Goal: Task Accomplishment & Management: Manage account settings

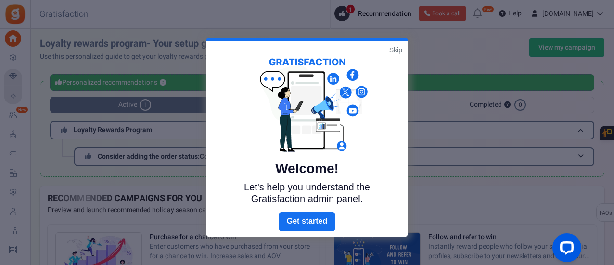
click at [392, 50] on link "Skip" at bounding box center [395, 50] width 13 height 10
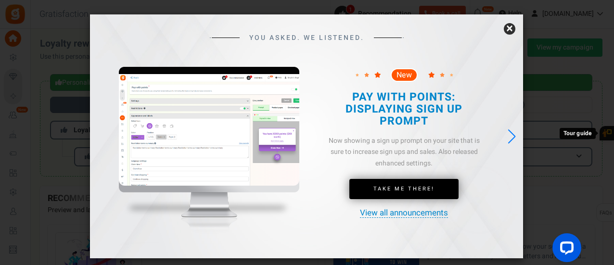
click at [509, 27] on link "×" at bounding box center [509, 29] width 12 height 12
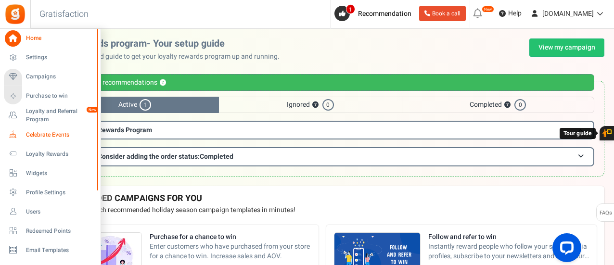
click at [40, 136] on span "Celebrate Events" at bounding box center [59, 135] width 67 height 8
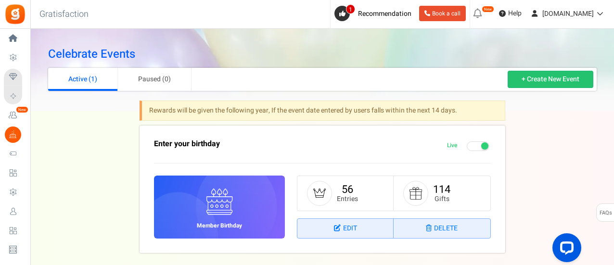
click at [206, 141] on h3 "Enter your birthday" at bounding box center [288, 144] width 269 height 9
click at [339, 228] on icon at bounding box center [338, 228] width 9 height 7
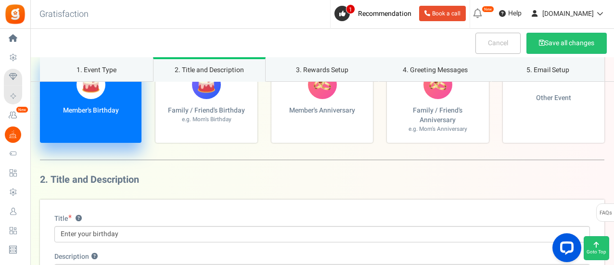
scroll to position [192, 0]
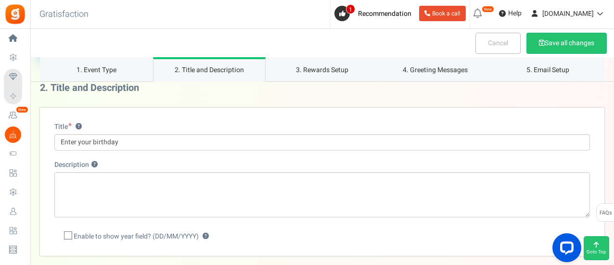
click at [158, 165] on div "Description ?" at bounding box center [321, 188] width 535 height 57
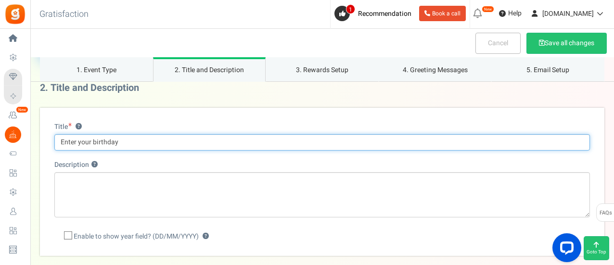
drag, startPoint x: 133, startPoint y: 145, endPoint x: 49, endPoint y: 127, distance: 85.5
click at [50, 128] on div "Title ? Enter your birthday Description ? Enable to show year field? (DD/MM/YYY…" at bounding box center [322, 182] width 564 height 148
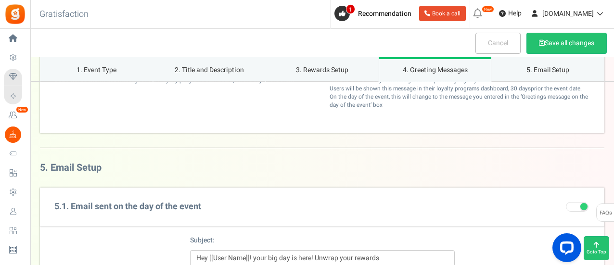
scroll to position [1058, 0]
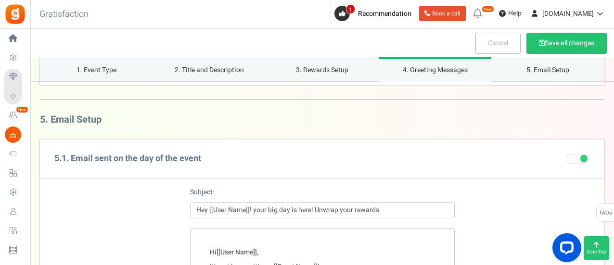
type input "Birthday!"
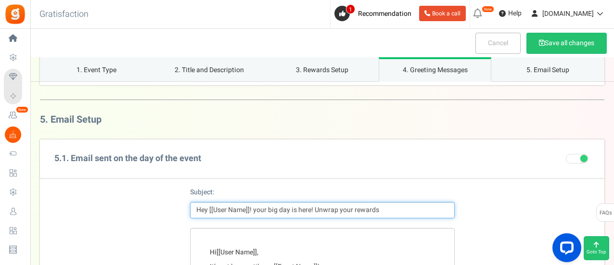
drag, startPoint x: 253, startPoint y: 207, endPoint x: 410, endPoint y: 215, distance: 157.0
click at [410, 215] on input "Hey [[User Name]]! your big day is here! Unwrap your rewards" at bounding box center [322, 210] width 264 height 16
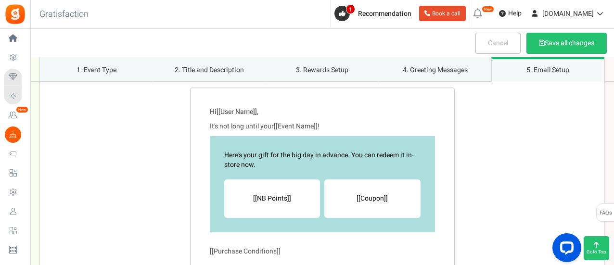
scroll to position [1202, 0]
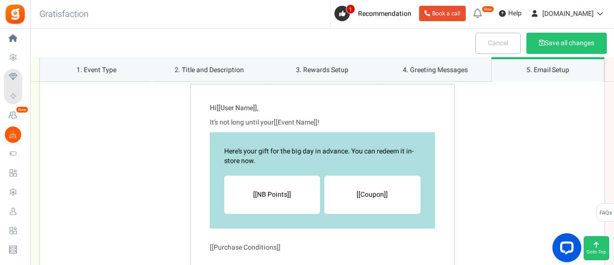
type input "Hey [[User Name]]! Happy Birthday from My Chinchilla!"
click at [517, 149] on div "Hi [[User Name]] , It’s not long until your [[Event Name]] ! Here’s your gift f…" at bounding box center [322, 207] width 564 height 246
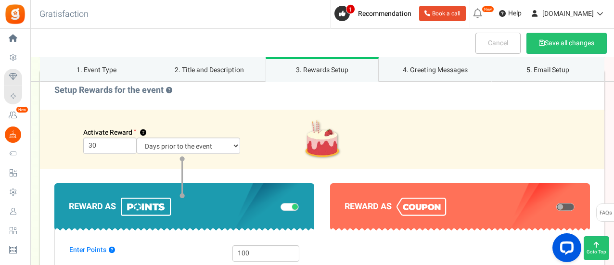
scroll to position [625, 0]
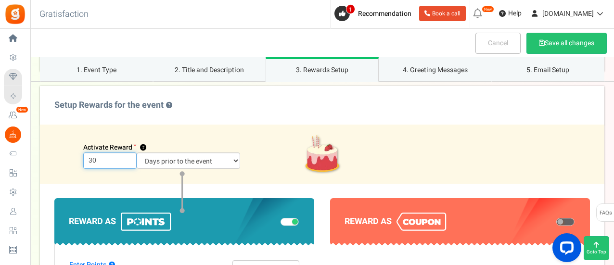
click at [113, 157] on input "30" at bounding box center [109, 160] width 53 height 16
click at [133, 162] on div "Days prior to the event On the event date" at bounding box center [188, 160] width 118 height 16
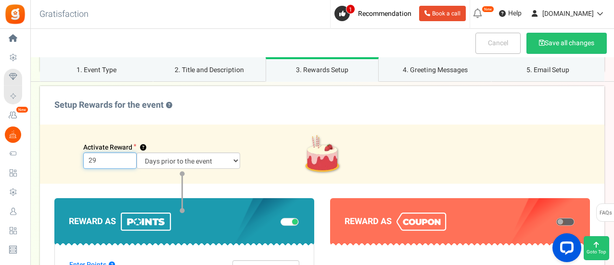
click at [128, 161] on input "29" at bounding box center [109, 160] width 53 height 16
click at [128, 161] on input "28" at bounding box center [109, 160] width 53 height 16
click at [128, 161] on input "27" at bounding box center [109, 160] width 53 height 16
click at [129, 161] on input "26" at bounding box center [109, 160] width 53 height 16
click at [129, 161] on div "Days prior to the event On the event date" at bounding box center [188, 160] width 118 height 16
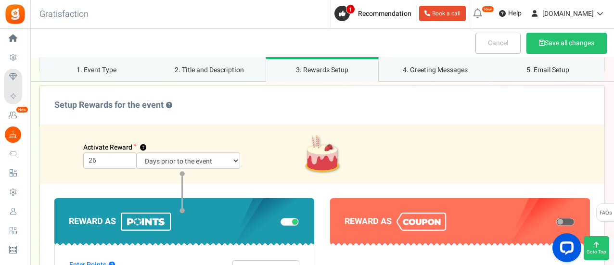
click at [129, 161] on div "Days prior to the event On the event date" at bounding box center [188, 160] width 118 height 16
drag, startPoint x: 114, startPoint y: 156, endPoint x: 91, endPoint y: 151, distance: 23.2
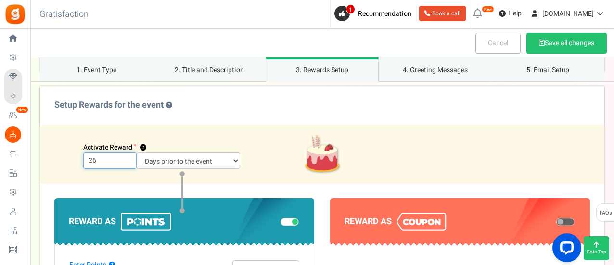
click at [92, 152] on input "26" at bounding box center [109, 160] width 53 height 16
type input "2"
type input "1"
click at [213, 120] on label "Setup Rewards for the event ?" at bounding box center [322, 105] width 564 height 38
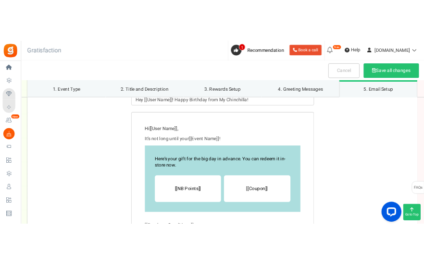
scroll to position [1202, 0]
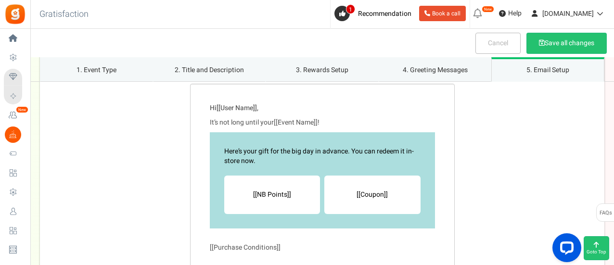
click at [488, 168] on div "Hi [[User Name]] , It’s not long until your [[Event Name]] ! Here’s your gift f…" at bounding box center [322, 207] width 564 height 246
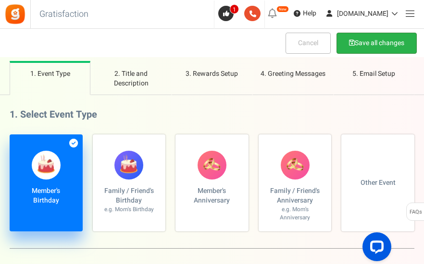
scroll to position [0, 0]
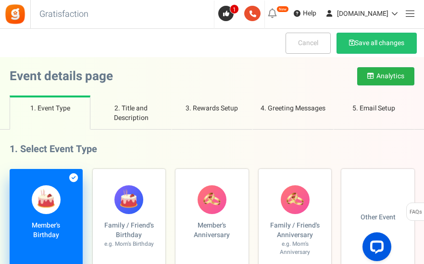
click at [384, 76] on button "Analytics" at bounding box center [385, 76] width 57 height 18
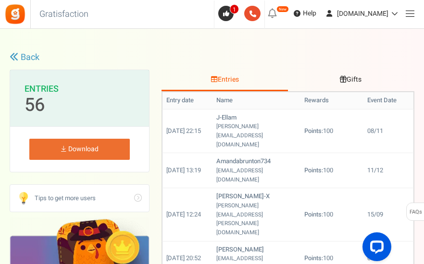
click at [364, 77] on link "Gifts" at bounding box center [351, 81] width 126 height 22
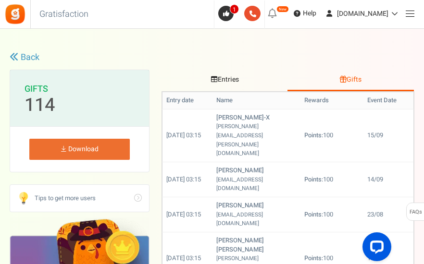
click at [353, 77] on link "Gifts" at bounding box center [351, 81] width 126 height 22
click at [226, 75] on link "Entries" at bounding box center [225, 81] width 126 height 22
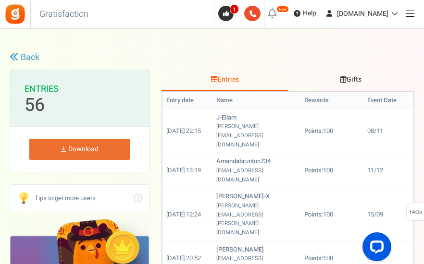
click at [343, 79] on icon at bounding box center [343, 79] width 7 height 7
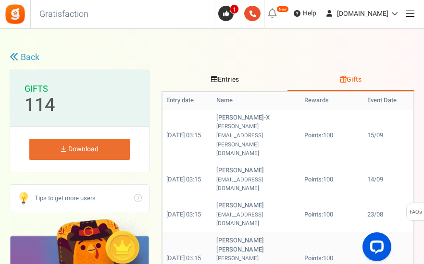
click at [237, 255] on small "[PERSON_NAME][EMAIL_ADDRESS][DOMAIN_NAME]" at bounding box center [239, 268] width 47 height 26
drag, startPoint x: 263, startPoint y: 67, endPoint x: 262, endPoint y: 85, distance: 17.8
click at [253, 236] on b "[PERSON_NAME] [PERSON_NAME]" at bounding box center [240, 245] width 48 height 18
click at [229, 82] on link "Entries" at bounding box center [225, 81] width 126 height 22
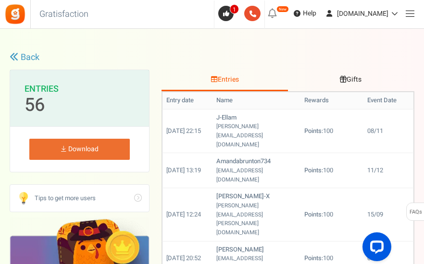
click at [228, 80] on link "Entries" at bounding box center [225, 81] width 126 height 22
click at [360, 81] on link "Gifts" at bounding box center [351, 81] width 126 height 22
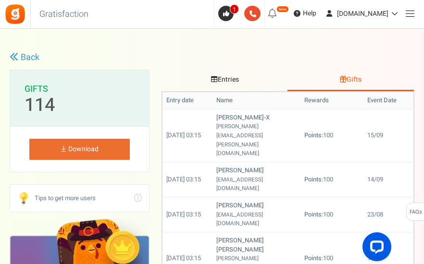
click at [226, 78] on link "Entries" at bounding box center [225, 81] width 126 height 22
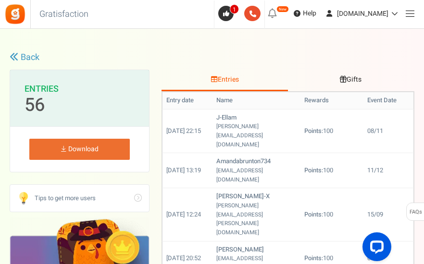
click at [26, 57] on link "Back" at bounding box center [25, 57] width 30 height 13
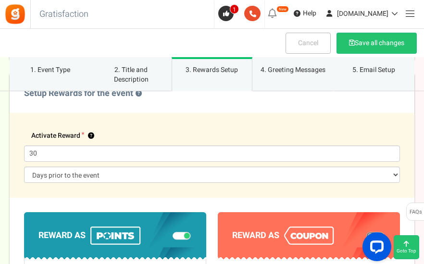
scroll to position [673, 0]
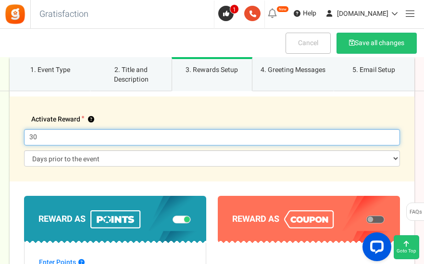
drag, startPoint x: 53, startPoint y: 136, endPoint x: 9, endPoint y: 132, distance: 44.4
click at [9, 132] on div "Back Expire all Expire selected Undo all Undo selected 56 114 Go" at bounding box center [212, 238] width 424 height 1709
type input "0"
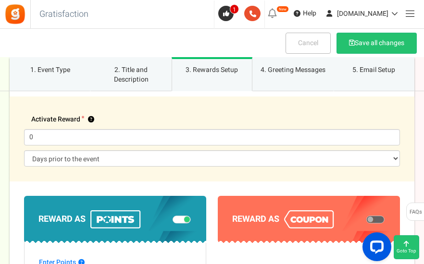
click at [144, 106] on div "Activate Reward ? 0 Days prior to the event On the event date" at bounding box center [212, 139] width 405 height 85
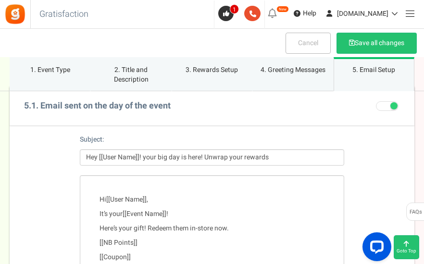
scroll to position [1250, 0]
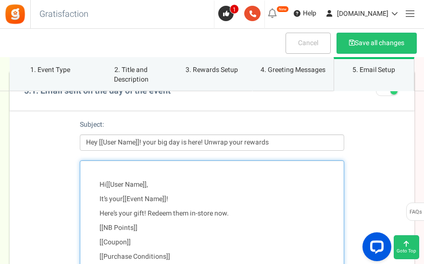
click at [263, 166] on div "Hi [[User Name]] , It’s your [[Event Name]] ! Here’s your gift! Redeem them in-…" at bounding box center [212, 250] width 264 height 179
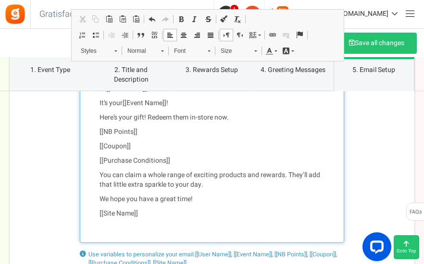
scroll to position [1202, 0]
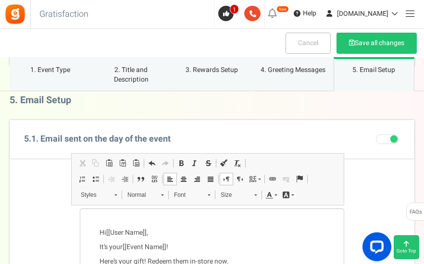
click at [53, 168] on div "Subject: Hey [[User Name]]! your big day is here! Unwrap your rewards" at bounding box center [212, 184] width 405 height 50
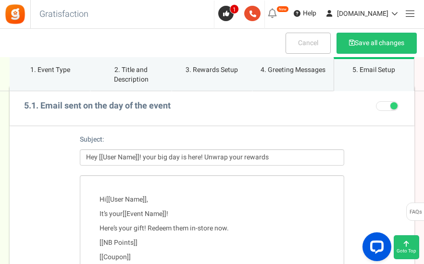
scroll to position [1250, 0]
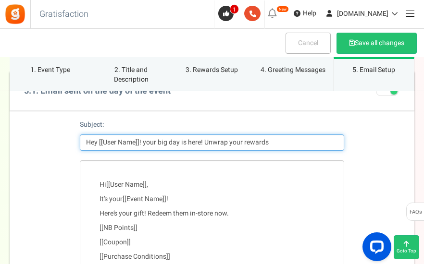
drag, startPoint x: 145, startPoint y: 139, endPoint x: 289, endPoint y: 139, distance: 144.3
click at [289, 139] on input "Hey [[User Name]]! your big day is here! Unwrap your rewards" at bounding box center [212, 143] width 264 height 16
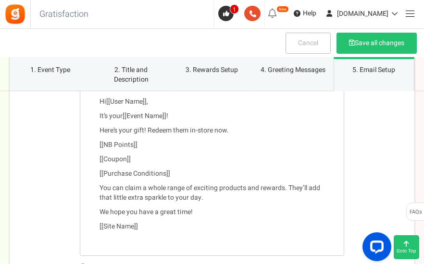
scroll to position [1346, 0]
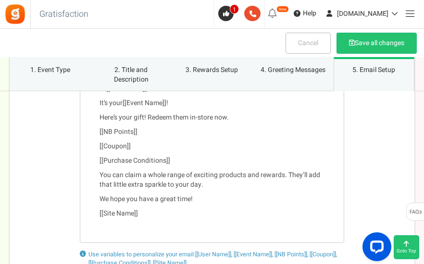
type input "Hey [[User Name]]! Happy Birthday from My Chinchilla"
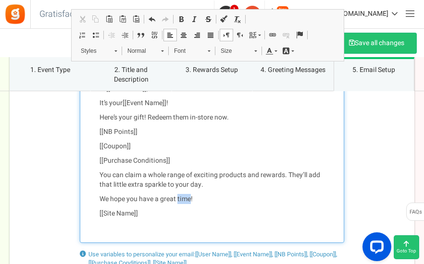
drag, startPoint x: 177, startPoint y: 197, endPoint x: 191, endPoint y: 197, distance: 13.9
click at [191, 197] on p "We hope you have a great time!" at bounding box center [212, 200] width 225 height 10
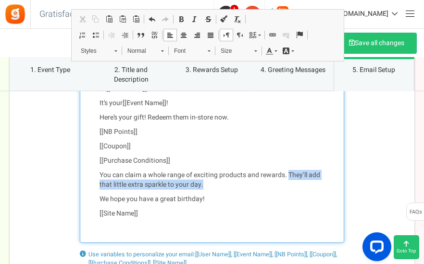
drag, startPoint x: 288, startPoint y: 172, endPoint x: 289, endPoint y: 178, distance: 6.8
click at [289, 178] on p "You can claim a whole range of exciting products and rewards. They’ll add that …" at bounding box center [212, 180] width 225 height 19
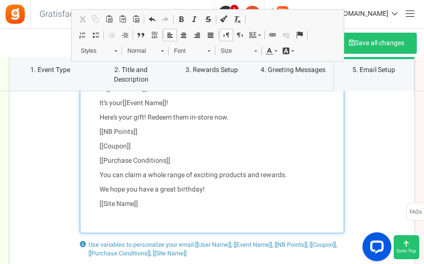
drag, startPoint x: 301, startPoint y: 172, endPoint x: 61, endPoint y: 170, distance: 240.4
click at [61, 170] on div "Hi [[User Name]] , It’s your [[Event Name]] ! Here’s your gift! Redeem them in-…" at bounding box center [212, 148] width 405 height 169
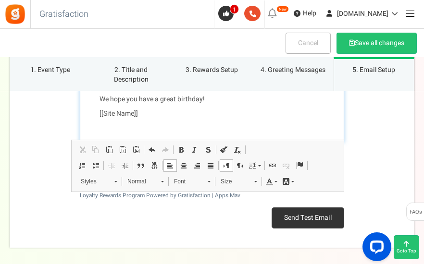
scroll to position [1443, 0]
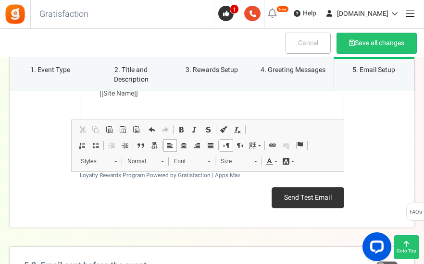
click at [294, 200] on button "Send Test Email" at bounding box center [308, 198] width 73 height 21
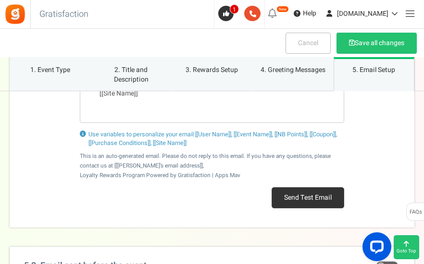
click at [413, 189] on div "Use variables to personalize your email: [[User Name]], [[Event Name]], [[NB Po…" at bounding box center [212, 175] width 405 height 105
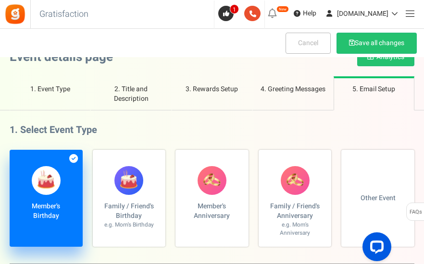
scroll to position [0, 0]
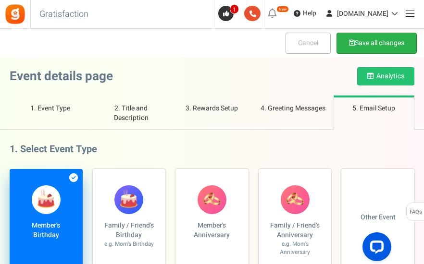
click at [365, 42] on button "Save all changes" at bounding box center [377, 43] width 80 height 21
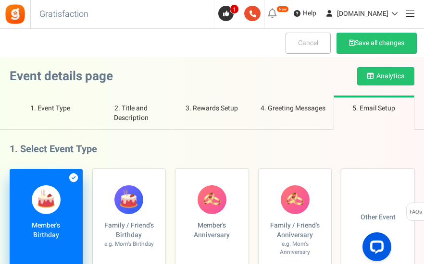
drag, startPoint x: 343, startPoint y: 74, endPoint x: 312, endPoint y: 74, distance: 31.7
click at [343, 74] on div "Event details page Analytics" at bounding box center [212, 77] width 405 height 38
click at [230, 12] on span "1" at bounding box center [234, 9] width 9 height 10
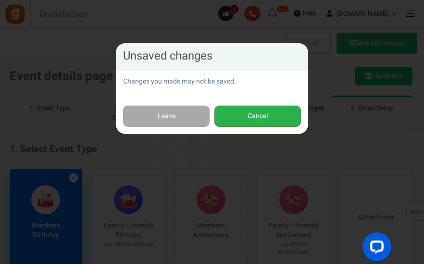
click at [255, 119] on button "Cancel" at bounding box center [257, 117] width 87 height 22
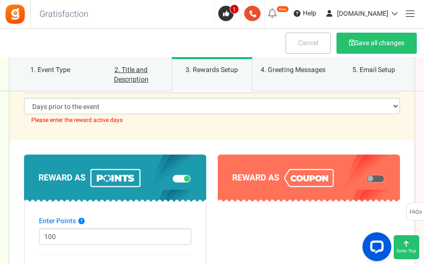
scroll to position [673, 0]
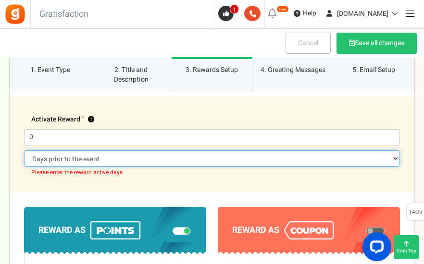
click at [155, 157] on select "Days prior to the event On the event date" at bounding box center [212, 159] width 376 height 16
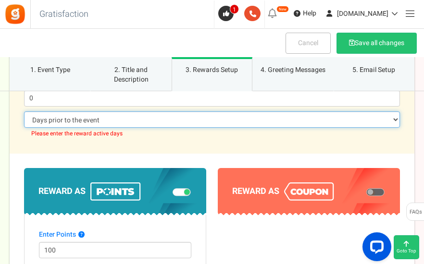
scroll to position [721, 0]
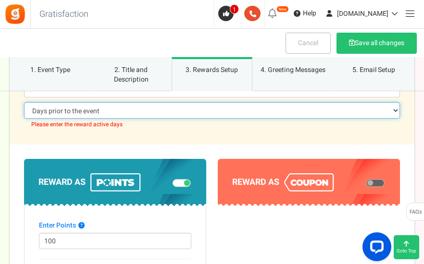
click at [126, 107] on select "Days prior to the event On the event date" at bounding box center [212, 110] width 376 height 16
select select "1"
click at [24, 102] on select "Days prior to the event On the event date" at bounding box center [212, 110] width 376 height 16
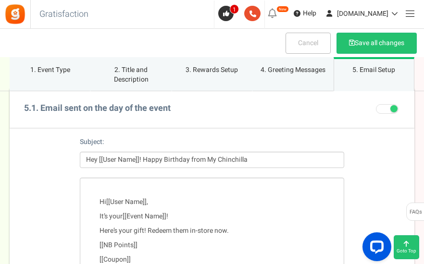
scroll to position [1154, 0]
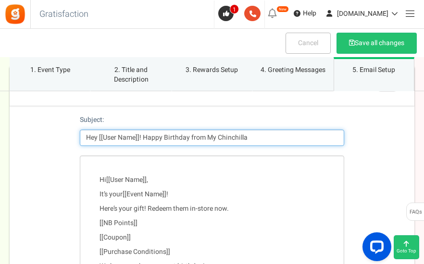
click at [257, 138] on input "Hey [[User Name]]! Happy Birthday from My Chinchilla" at bounding box center [212, 138] width 264 height 16
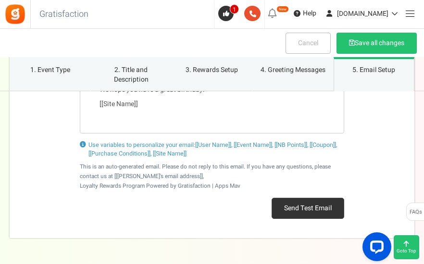
scroll to position [1346, 0]
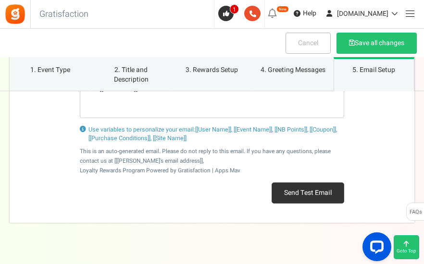
type input "Hey [[User Name]]! Happy Birthday from My Chinchilla!"
click at [292, 188] on button "Send Test Email" at bounding box center [308, 193] width 73 height 21
drag, startPoint x: 216, startPoint y: 209, endPoint x: 214, endPoint y: 203, distance: 6.1
click at [216, 209] on div "Send Test Email" at bounding box center [212, 197] width 264 height 43
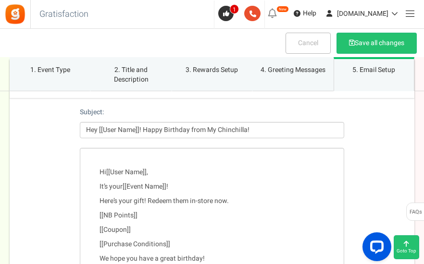
scroll to position [1154, 0]
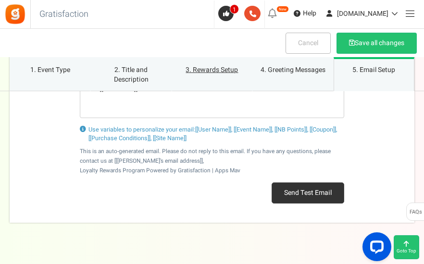
click at [214, 68] on link "3. Rewards Setup" at bounding box center [212, 74] width 81 height 34
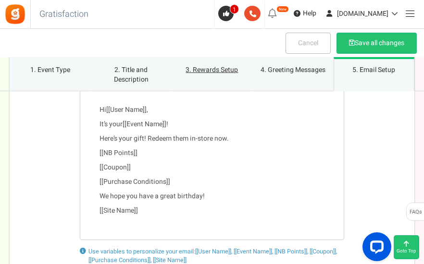
scroll to position [1245, 0]
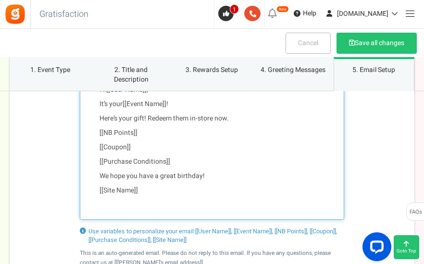
click at [246, 122] on div "Hi [[User Name]] , It’s your [[Event Name]] ! Here’s your gift! Redeem them in-…" at bounding box center [212, 142] width 264 height 155
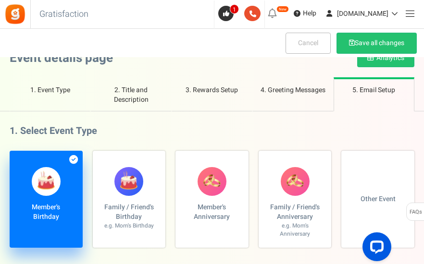
scroll to position [0, 0]
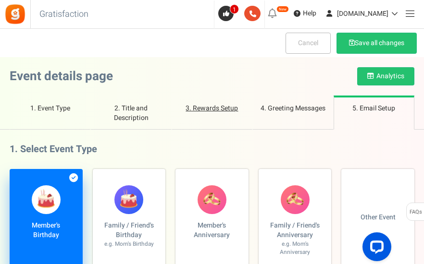
click at [214, 111] on link "3. Rewards Setup" at bounding box center [212, 113] width 81 height 34
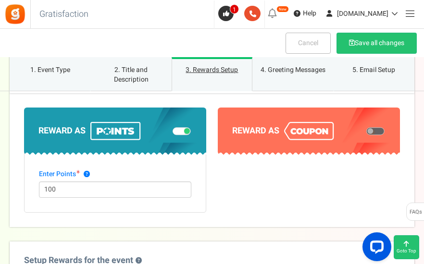
scroll to position [634, 0]
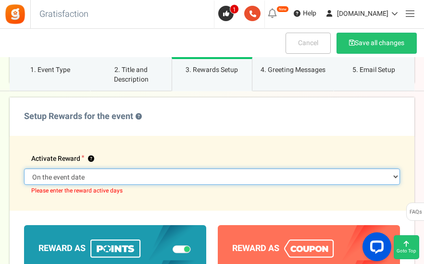
click at [132, 175] on select "Days prior to the event On the event date" at bounding box center [212, 177] width 376 height 16
click at [24, 169] on select "Days prior to the event On the event date" at bounding box center [212, 177] width 376 height 16
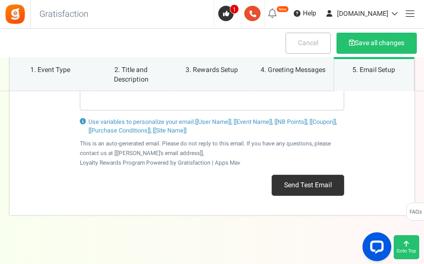
scroll to position [1355, 0]
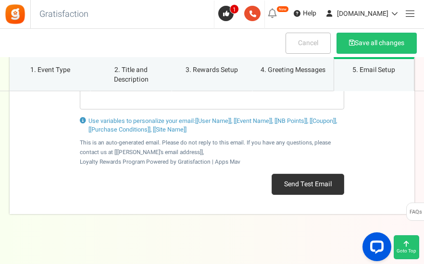
click at [216, 210] on div "Use variables to personalize your email: [[User Name]], [[Event Name]], [[NB Po…" at bounding box center [212, 162] width 405 height 105
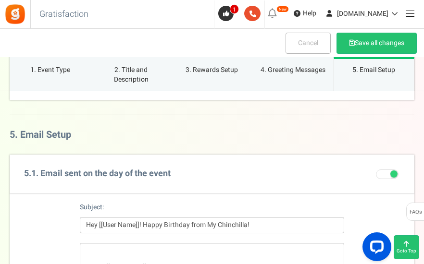
scroll to position [1163, 0]
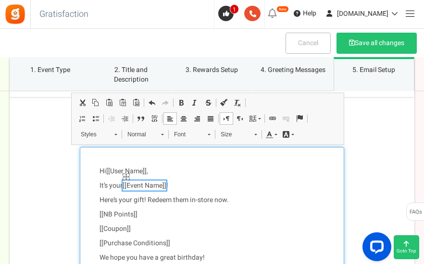
click at [130, 184] on span "[[Event Name]]" at bounding box center [145, 186] width 44 height 10
click at [118, 186] on p "It’s your [[Event Name]] !" at bounding box center [212, 186] width 225 height 10
click at [122, 185] on p "It’s your [[Event Name]] !" at bounding box center [212, 186] width 225 height 10
click at [245, 203] on div "Hi [[User Name]] , It’s your Birthday! Here’s your gift! Redeem them in-store n…" at bounding box center [212, 224] width 264 height 155
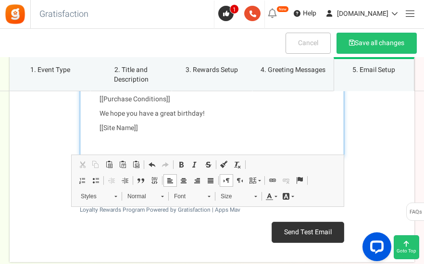
scroll to position [1355, 0]
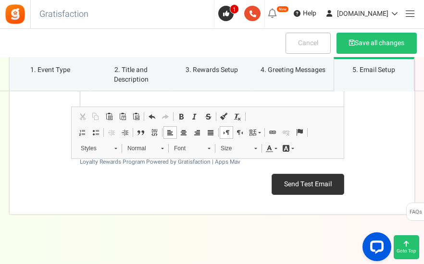
click at [291, 182] on button "Send Test Email" at bounding box center [308, 184] width 73 height 21
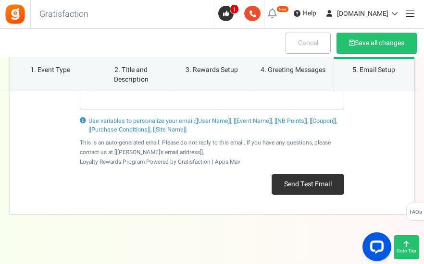
click at [387, 156] on div "Use variables to personalize your email: [[User Name]], [[Event Name]], [[NB Po…" at bounding box center [212, 162] width 405 height 105
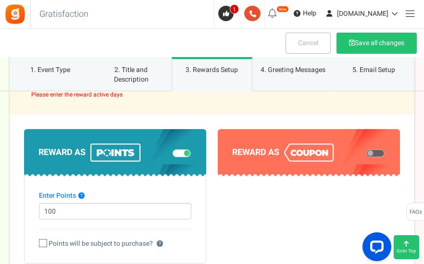
scroll to position [682, 0]
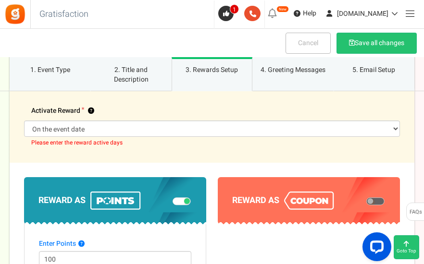
click at [232, 163] on div "Reward as Enter Points ? 100 ?" at bounding box center [212, 244] width 405 height 163
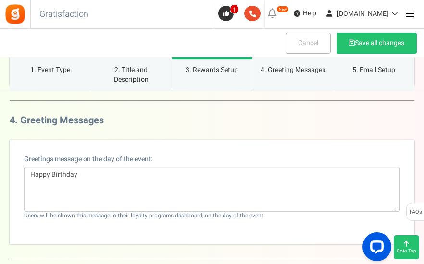
scroll to position [826, 0]
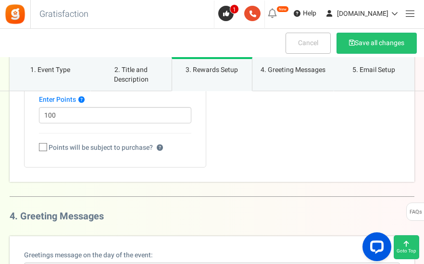
click at [129, 146] on span "Points will be subject to purchase?" at bounding box center [101, 148] width 104 height 10
click at [36, 146] on input "Points will be subject to purchase? ?" at bounding box center [32, 148] width 6 height 6
checkbox input "true"
select select "1"
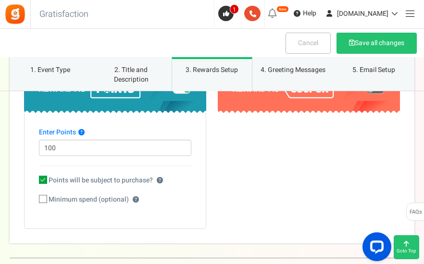
click at [44, 180] on icon at bounding box center [43, 180] width 8 height 8
click at [36, 180] on input "Points will be subject to purchase? ?" at bounding box center [32, 181] width 6 height 6
checkbox input "false"
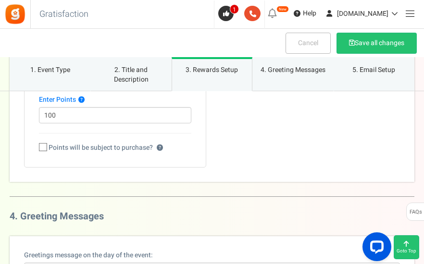
click at [251, 163] on section "Reward as" at bounding box center [309, 100] width 182 height 135
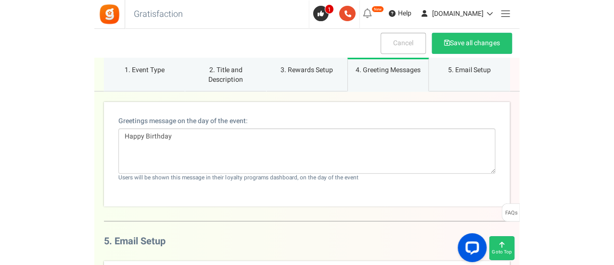
scroll to position [1019, 0]
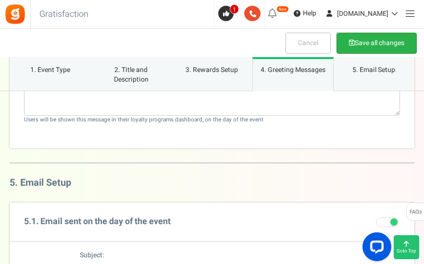
click at [376, 45] on button "Save all changes" at bounding box center [377, 43] width 80 height 21
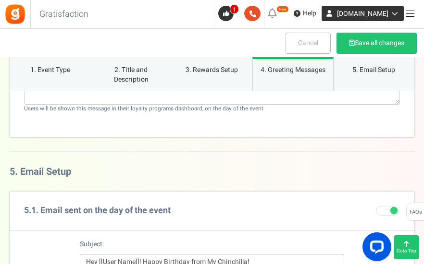
click at [344, 13] on span "[DOMAIN_NAME]" at bounding box center [362, 14] width 51 height 10
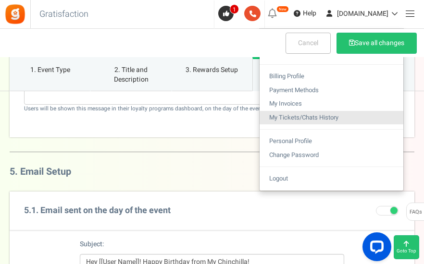
click at [354, 119] on link "My Tickets/Chats History" at bounding box center [332, 118] width 144 height 14
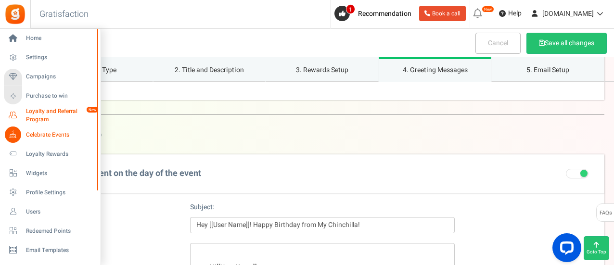
click at [36, 110] on span "Loyalty and Referral Program" at bounding box center [61, 115] width 70 height 16
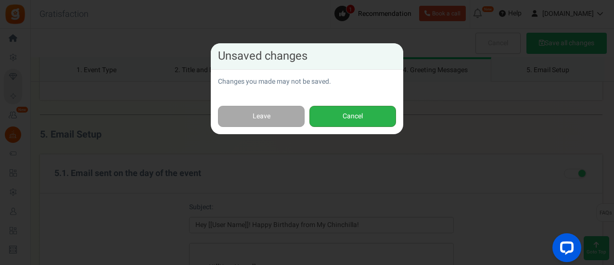
click at [321, 121] on button "Cancel" at bounding box center [352, 117] width 87 height 22
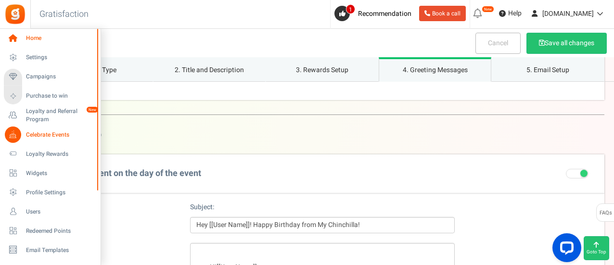
click at [11, 36] on icon at bounding box center [13, 38] width 16 height 16
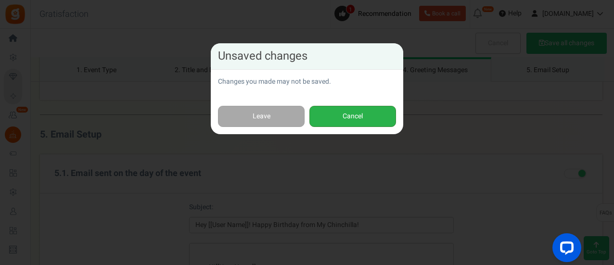
click at [318, 117] on button "Cancel" at bounding box center [352, 117] width 87 height 22
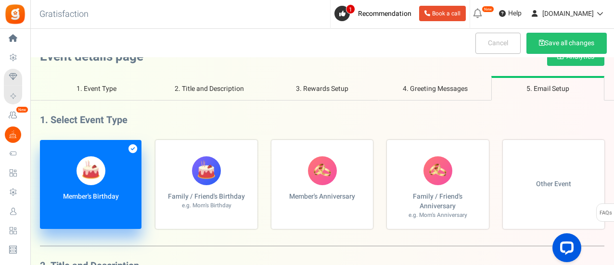
scroll to position [0, 0]
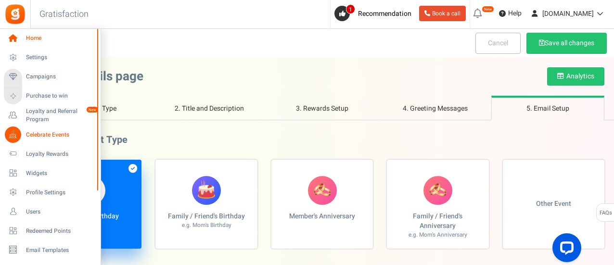
click at [15, 39] on icon at bounding box center [13, 38] width 16 height 16
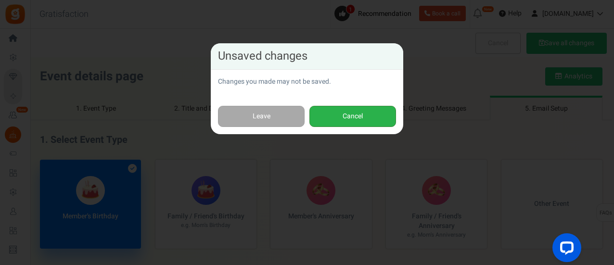
click at [375, 120] on button "Cancel" at bounding box center [352, 117] width 87 height 22
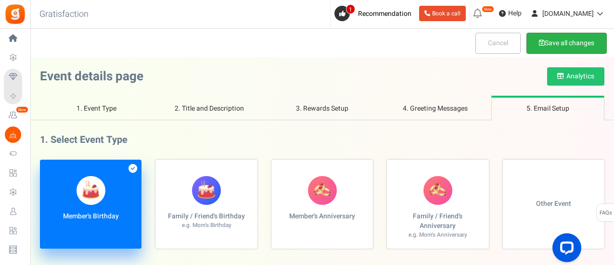
click at [548, 44] on button "Save all changes" at bounding box center [566, 43] width 80 height 21
click at [541, 50] on button "Save all changes" at bounding box center [566, 43] width 80 height 21
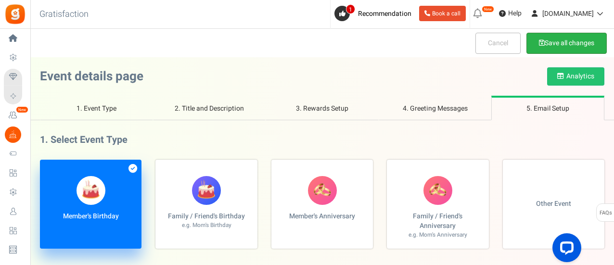
click at [541, 50] on button "Save all changes" at bounding box center [566, 43] width 80 height 21
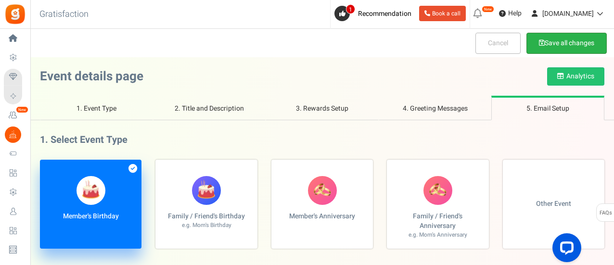
click at [541, 50] on button "Save all changes" at bounding box center [566, 43] width 80 height 21
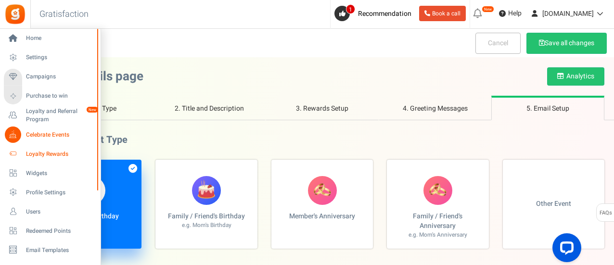
click at [43, 155] on span "Loyalty Rewards" at bounding box center [59, 154] width 67 height 8
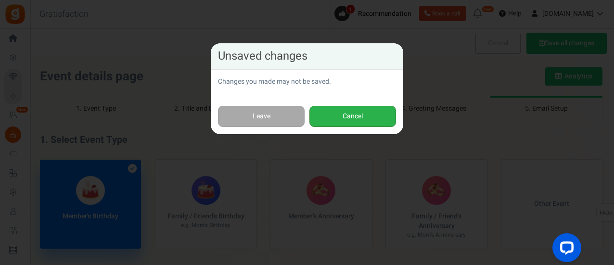
click at [349, 113] on button "Cancel" at bounding box center [352, 117] width 87 height 22
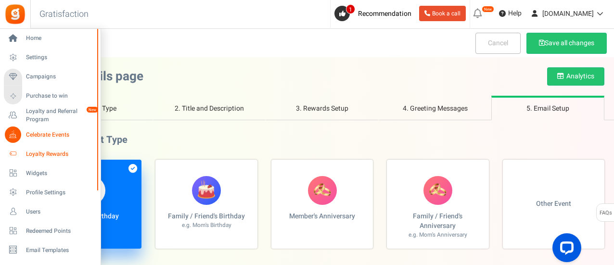
click at [33, 156] on span "Loyalty Rewards" at bounding box center [59, 154] width 67 height 8
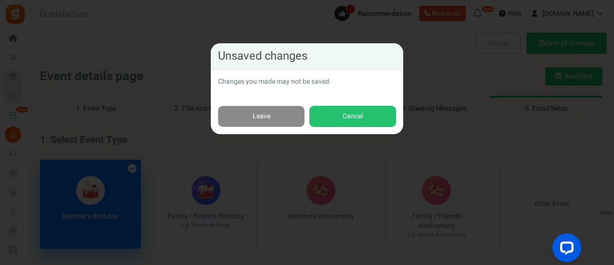
click at [247, 113] on link "Leave" at bounding box center [261, 117] width 87 height 22
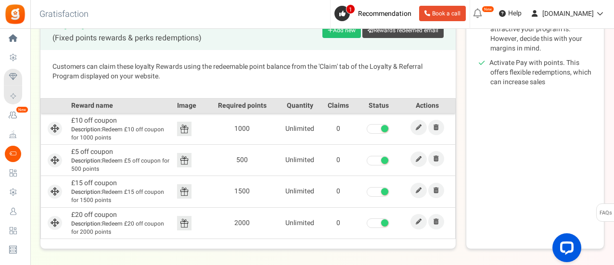
scroll to position [280, 0]
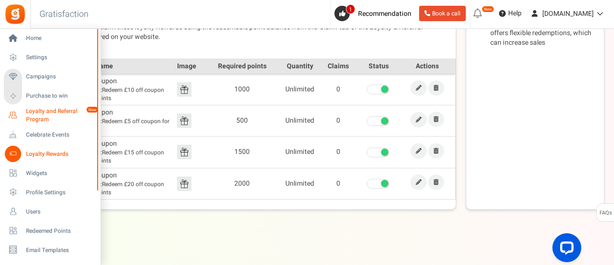
click at [29, 116] on span "Loyalty and Referral Program" at bounding box center [61, 115] width 70 height 16
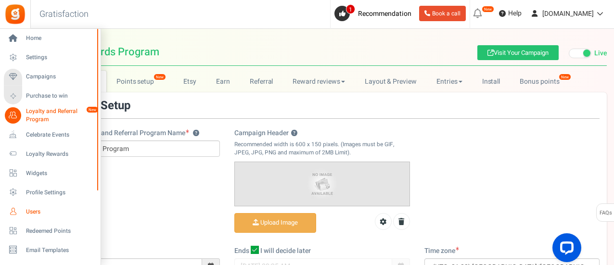
click at [44, 209] on span "Users" at bounding box center [59, 212] width 67 height 8
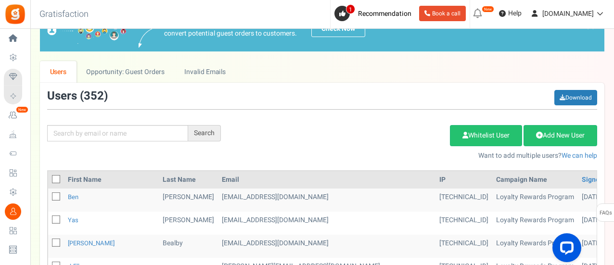
scroll to position [48, 0]
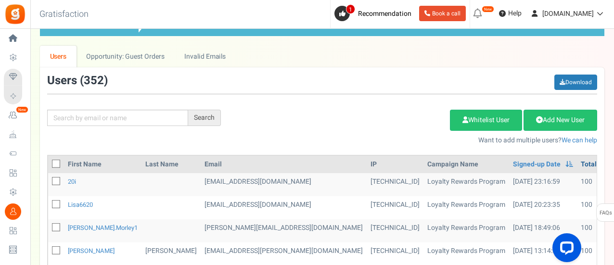
click at [580, 165] on link "Total Points" at bounding box center [598, 165] width 37 height 10
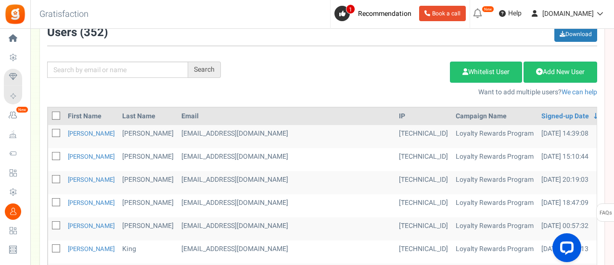
scroll to position [144, 0]
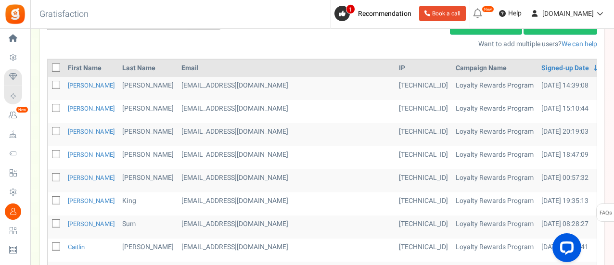
click at [537, 178] on td "[DATE] 00:57:32" at bounding box center [571, 180] width 68 height 23
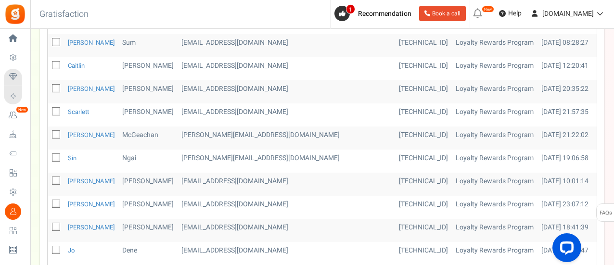
scroll to position [270, 0]
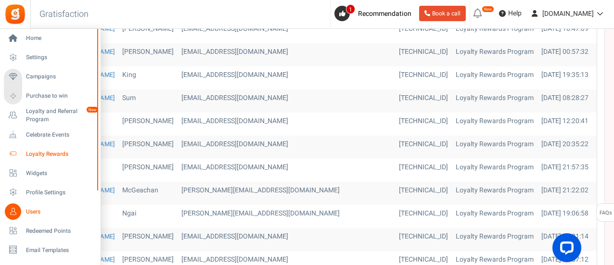
click at [39, 151] on span "Loyalty Rewards" at bounding box center [59, 154] width 67 height 8
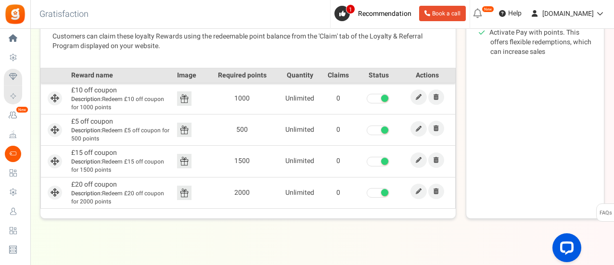
scroll to position [280, 0]
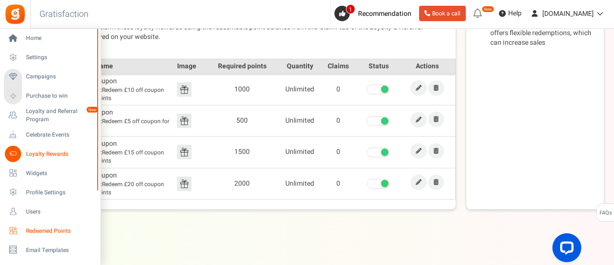
click at [39, 230] on span "Redeemed Points" at bounding box center [59, 231] width 67 height 8
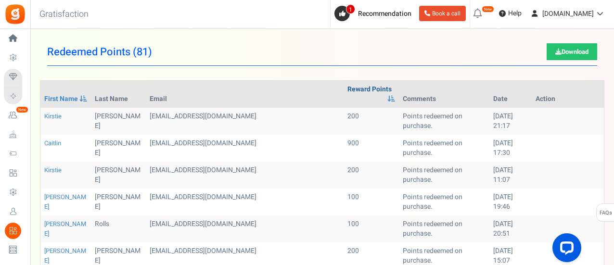
click at [347, 89] on link "Reward Points" at bounding box center [369, 90] width 44 height 10
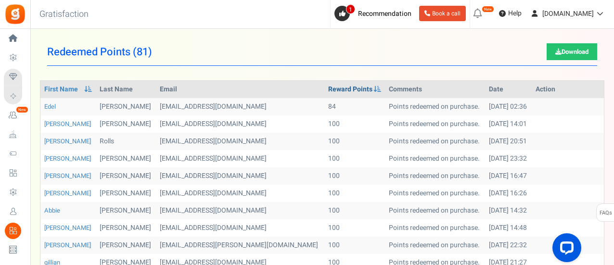
click at [328, 85] on link "Reward Points" at bounding box center [350, 90] width 44 height 10
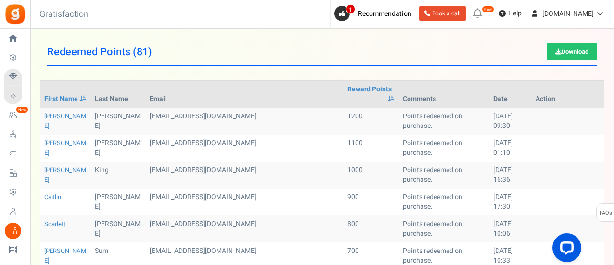
click at [0, 0] on span "Email Templates" at bounding box center [0, 0] width 0 height 0
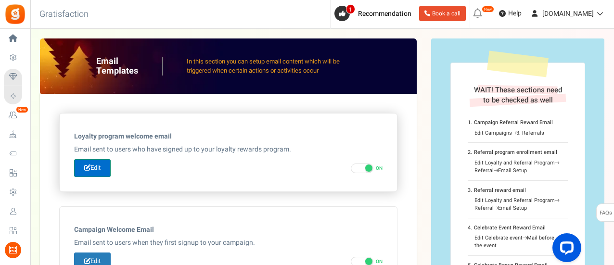
click at [88, 170] on link "Edit" at bounding box center [92, 168] width 37 height 18
type input "Welcome to our [[Loyalty Program Name]]"
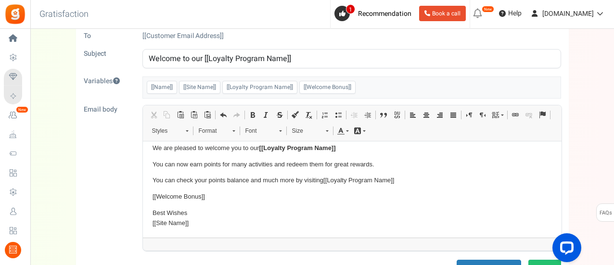
scroll to position [96, 0]
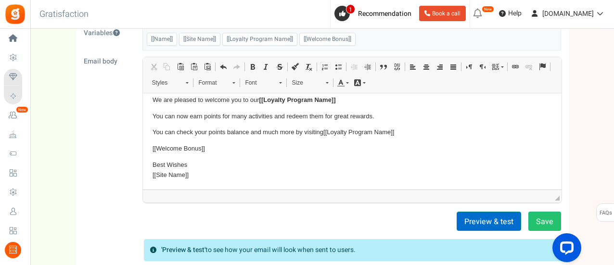
click at [478, 214] on button "Preview & test" at bounding box center [488, 221] width 64 height 19
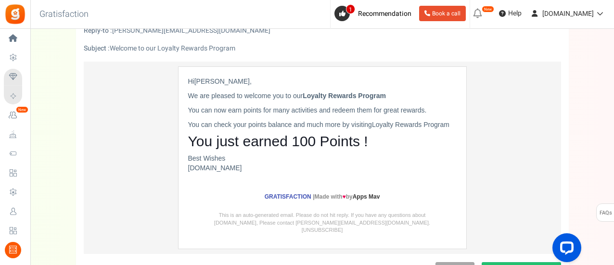
scroll to position [0, 0]
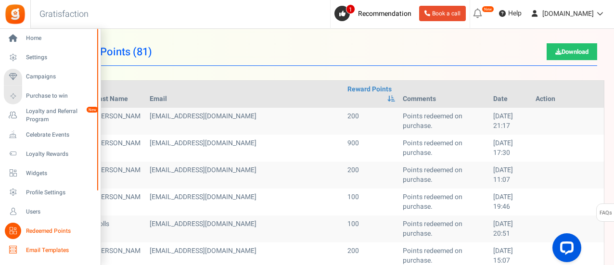
click at [30, 255] on link "Email Templates" at bounding box center [50, 250] width 92 height 16
click at [36, 250] on span "Email Templates" at bounding box center [59, 250] width 67 height 8
click at [41, 248] on span "Email Templates" at bounding box center [59, 250] width 67 height 8
click at [42, 248] on span "Email Templates" at bounding box center [59, 250] width 67 height 8
click at [50, 248] on span "Email Templates" at bounding box center [59, 250] width 67 height 8
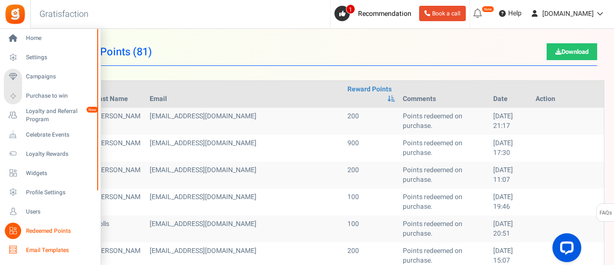
click at [50, 247] on span "Email Templates" at bounding box center [59, 250] width 67 height 8
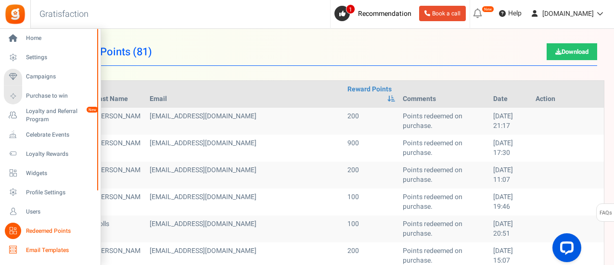
click at [50, 247] on span "Email Templates" at bounding box center [59, 250] width 67 height 8
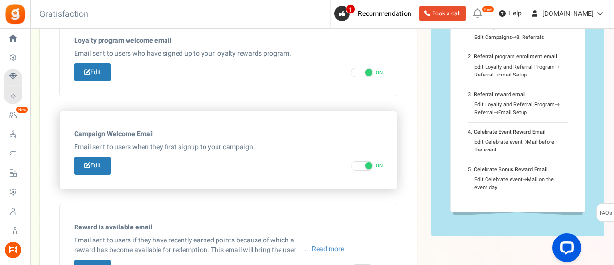
scroll to position [96, 0]
click at [99, 167] on link "Edit" at bounding box center [92, 165] width 37 height 18
type input "Welcome to our [[Campaign Name]]"
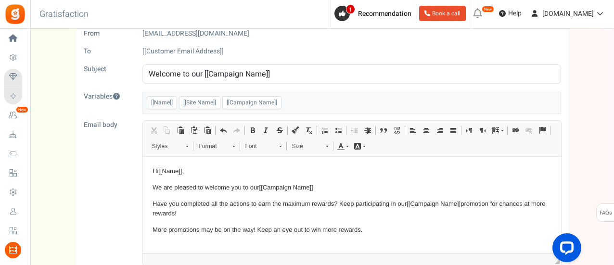
scroll to position [48, 0]
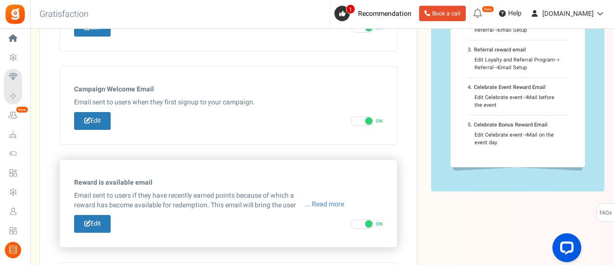
scroll to position [144, 0]
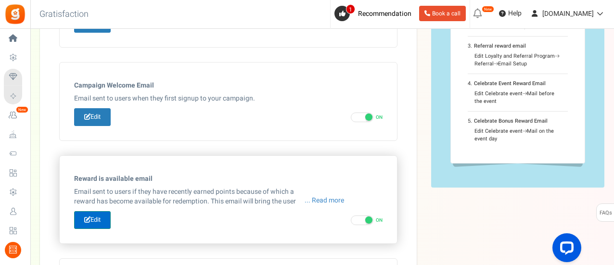
click at [91, 213] on link "Edit" at bounding box center [92, 220] width 37 height 18
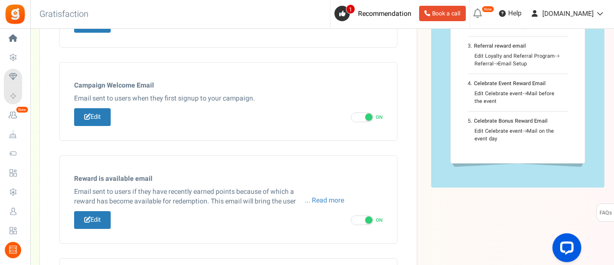
type input "[[Site Name]], A new reward is available for redemption."
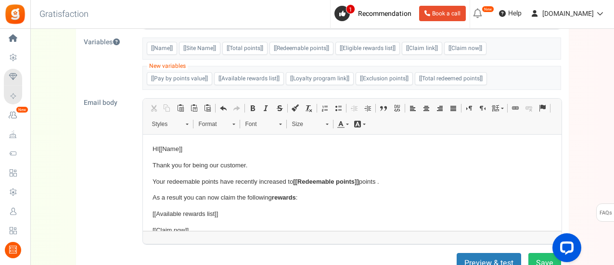
scroll to position [48, 0]
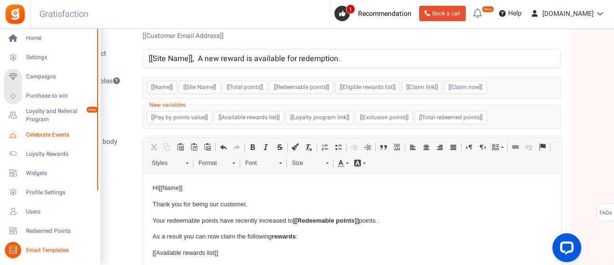
click at [32, 132] on span "Celebrate Events" at bounding box center [59, 135] width 67 height 8
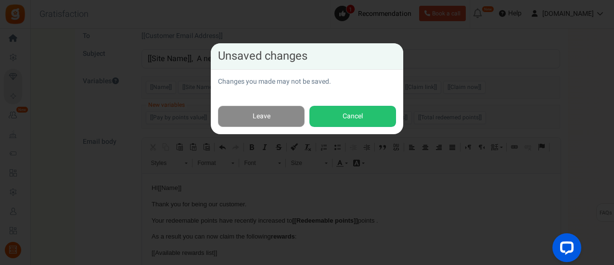
click at [284, 112] on link "Leave" at bounding box center [261, 117] width 87 height 22
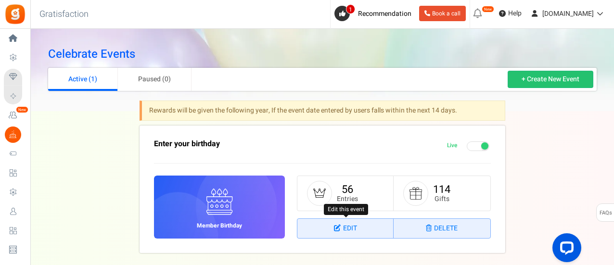
click at [348, 224] on link "Edit" at bounding box center [345, 228] width 96 height 19
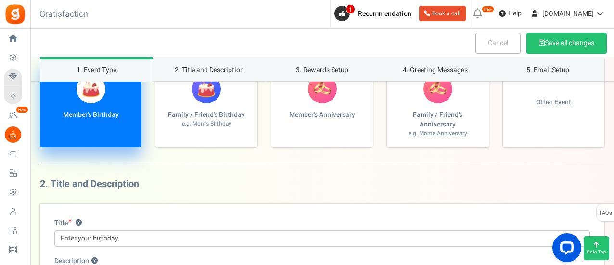
scroll to position [144, 0]
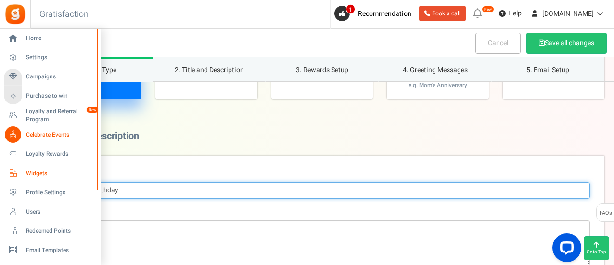
drag, startPoint x: 139, startPoint y: 187, endPoint x: 16, endPoint y: 169, distance: 124.9
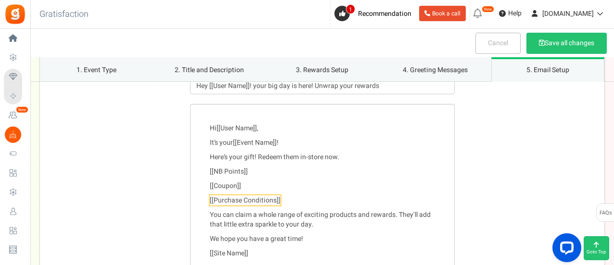
scroll to position [1202, 0]
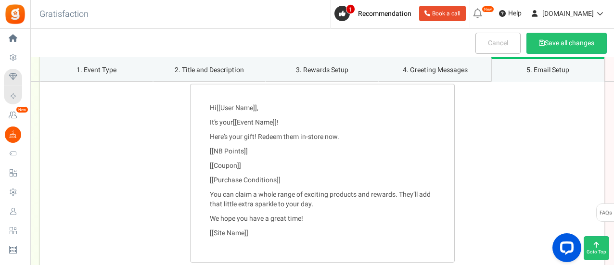
type input "Happy Birthday"
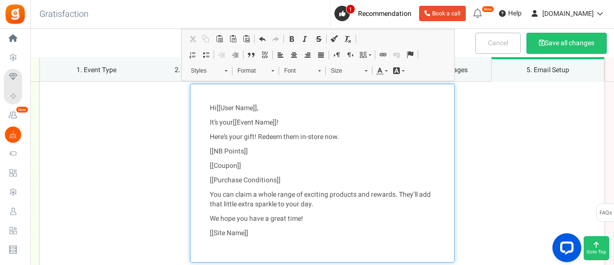
click at [399, 192] on p "You can claim a whole range of exciting products and rewards. They’ll add that …" at bounding box center [322, 199] width 225 height 19
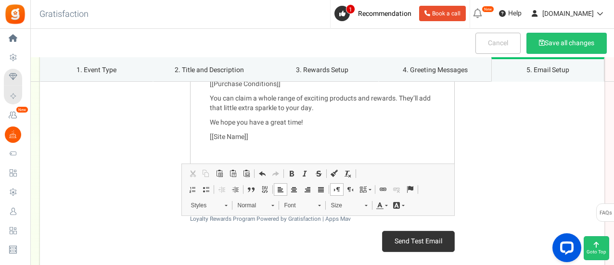
click at [298, 247] on div "Send Test Email" at bounding box center [322, 245] width 264 height 43
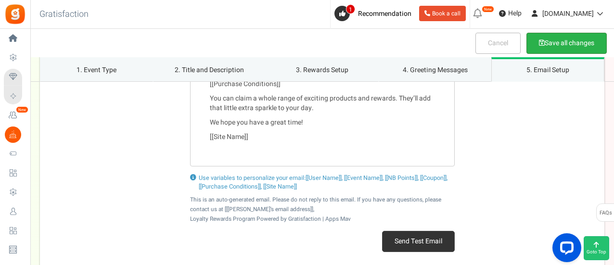
click at [553, 38] on button "Save all changes" at bounding box center [566, 43] width 80 height 21
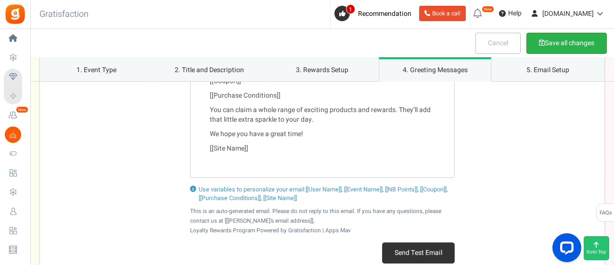
scroll to position [915, 0]
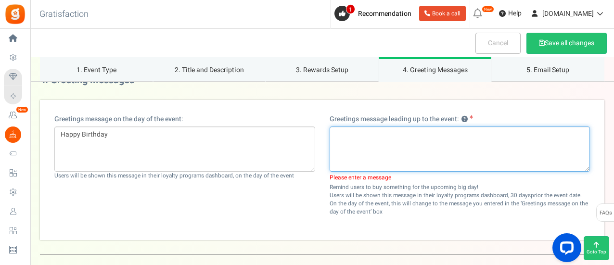
click at [454, 134] on textarea at bounding box center [459, 148] width 261 height 45
type textarea "I"
type textarea "A"
type textarea "It's your birthday soon!"
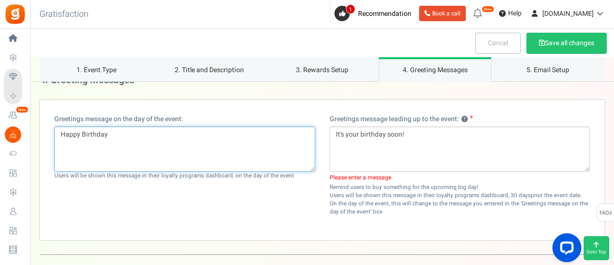
click at [207, 138] on textarea "Happy Birthday" at bounding box center [184, 148] width 261 height 45
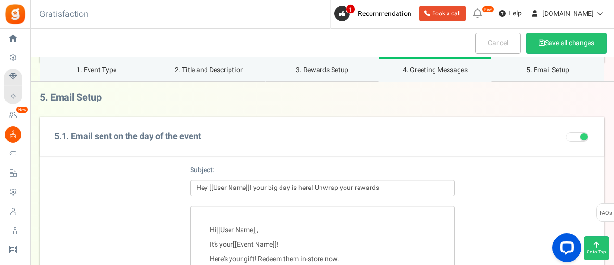
scroll to position [1107, 0]
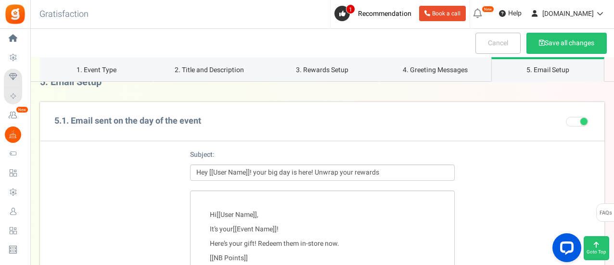
type textarea "Happy Birthday!"
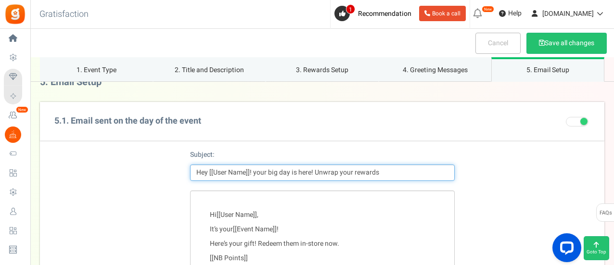
drag, startPoint x: 252, startPoint y: 170, endPoint x: 427, endPoint y: 172, distance: 175.1
click at [427, 172] on input "Hey [[User Name]]! your big day is here! Unwrap your rewards" at bounding box center [322, 172] width 264 height 16
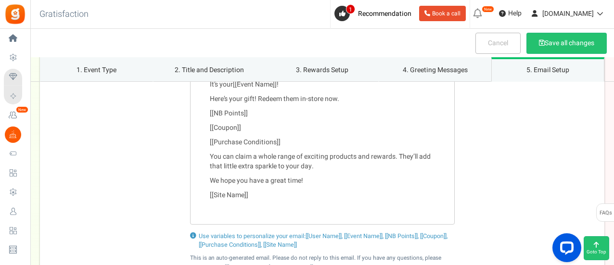
scroll to position [1347, 0]
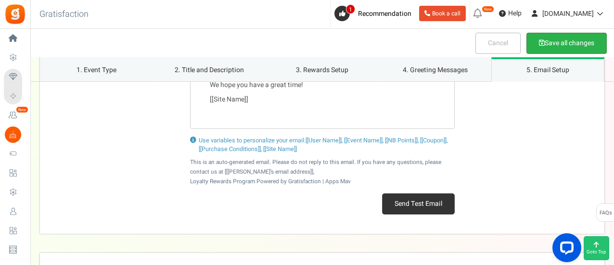
type input "Hey [[User Name]]! Happy Birthday"
click at [564, 41] on button "Save all changes" at bounding box center [566, 43] width 80 height 21
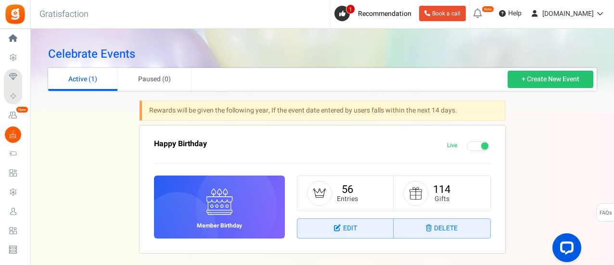
click at [480, 13] on link "New" at bounding box center [482, 13] width 24 height 15
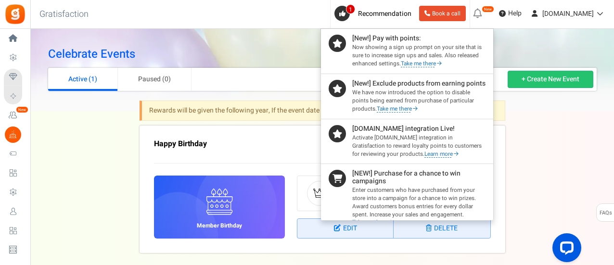
click at [383, 183] on h4 "[NEW!] Purchase for a chance to win campaigns" at bounding box center [418, 177] width 133 height 15
click at [368, 200] on small "Enter customers who have purchased from your store into a campaign for a chance…" at bounding box center [414, 206] width 124 height 40
click at [332, 183] on icon at bounding box center [337, 178] width 10 height 9
click at [424, 158] on link "Learn more" at bounding box center [441, 154] width 35 height 7
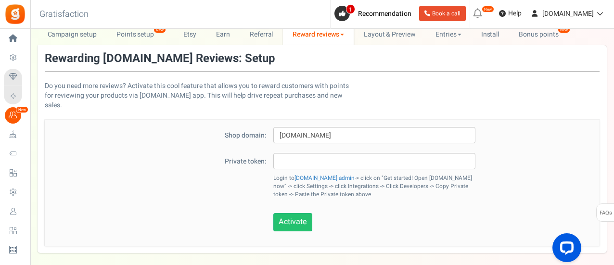
scroll to position [83, 0]
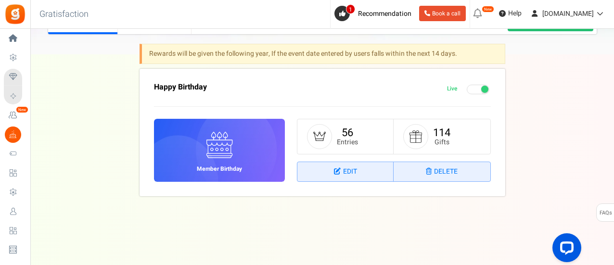
scroll to position [59, 0]
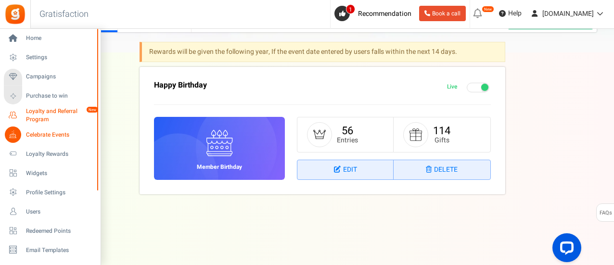
click at [32, 112] on span "Loyalty and Referral Program" at bounding box center [61, 115] width 70 height 16
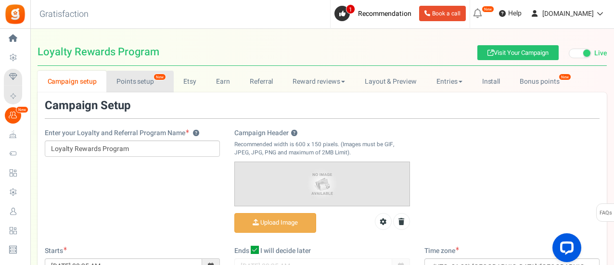
click at [146, 80] on link "Points setup New" at bounding box center [139, 82] width 67 height 22
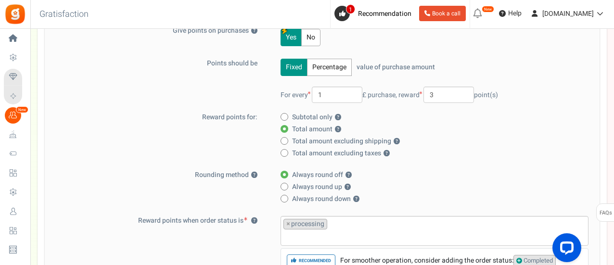
scroll to position [144, 0]
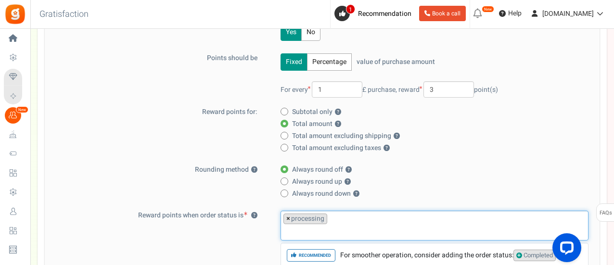
click at [289, 217] on span "×" at bounding box center [288, 219] width 4 height 10
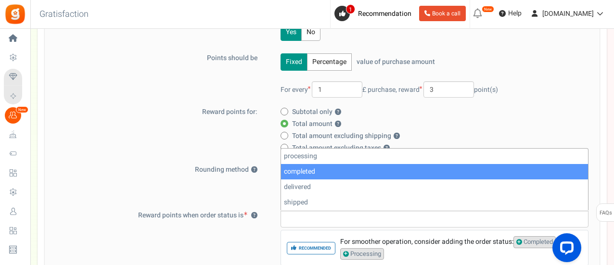
select select "completed"
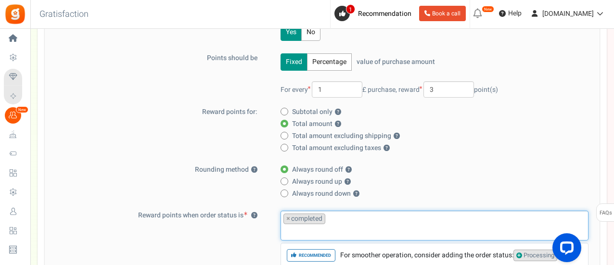
scroll to position [192, 0]
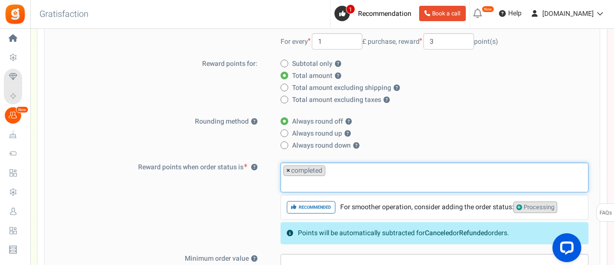
click at [286, 169] on span "×" at bounding box center [288, 171] width 4 height 10
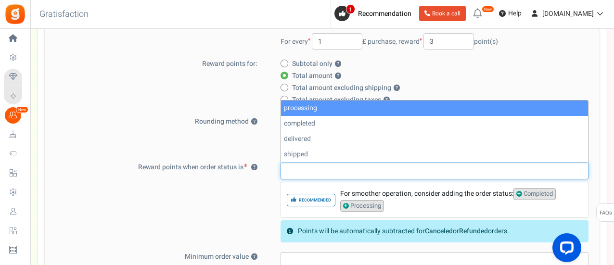
drag, startPoint x: 300, startPoint y: 107, endPoint x: 300, endPoint y: 113, distance: 5.8
select select "processing"
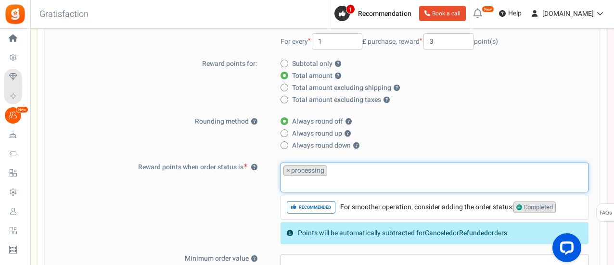
click at [225, 207] on div "Reward points when order status is ? processing completed delivered shipped × p…" at bounding box center [322, 204] width 540 height 82
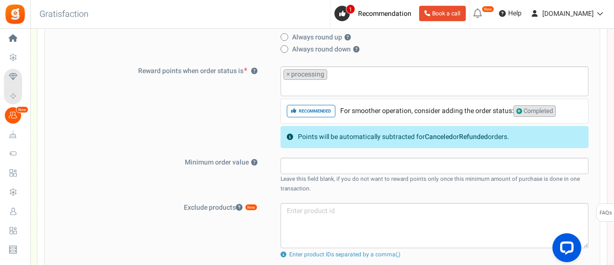
scroll to position [433, 0]
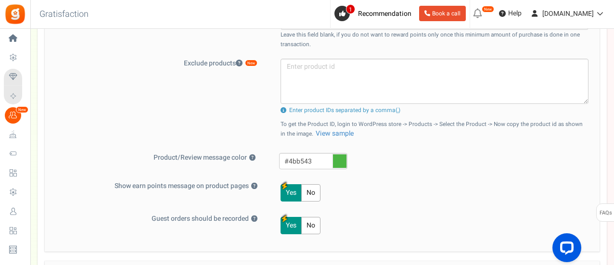
click at [339, 161] on icon at bounding box center [339, 161] width 14 height 14
click at [339, 161] on input "#4bb543" at bounding box center [313, 161] width 68 height 16
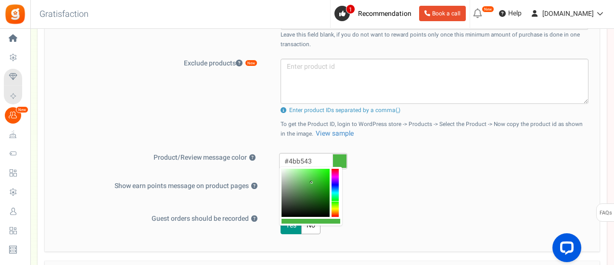
click at [393, 161] on div "#4bb543" at bounding box center [437, 162] width 330 height 19
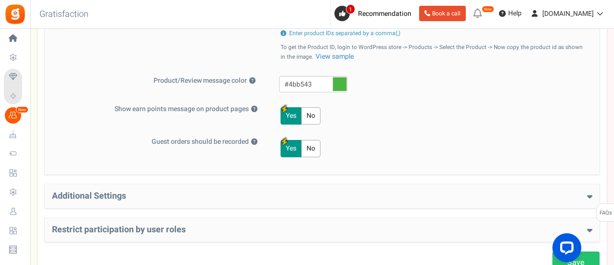
scroll to position [529, 0]
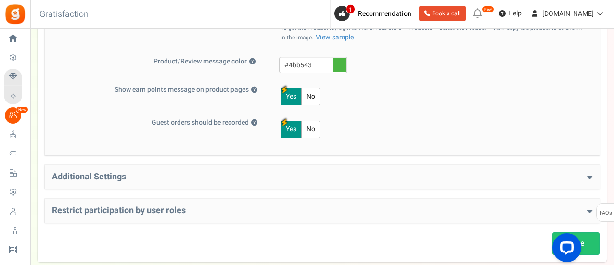
click at [381, 176] on h4 "Additional Settings" at bounding box center [322, 177] width 540 height 10
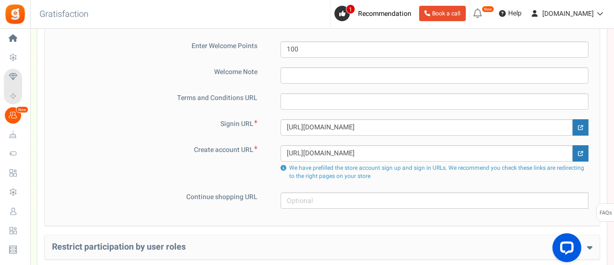
scroll to position [721, 0]
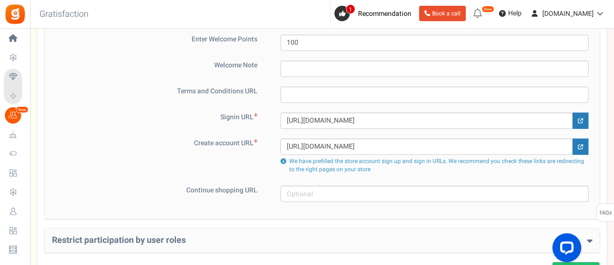
click at [301, 236] on h4 "Restrict participation by user roles" at bounding box center [322, 241] width 540 height 10
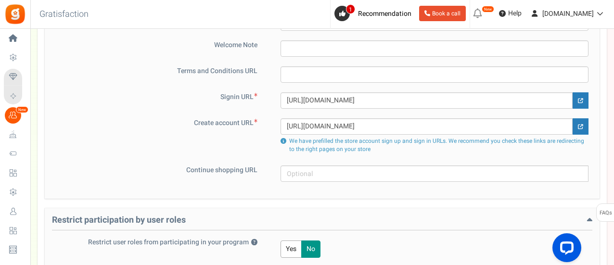
scroll to position [847, 0]
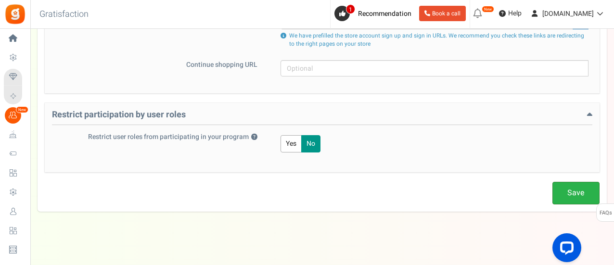
click at [573, 183] on link "Save" at bounding box center [575, 193] width 47 height 23
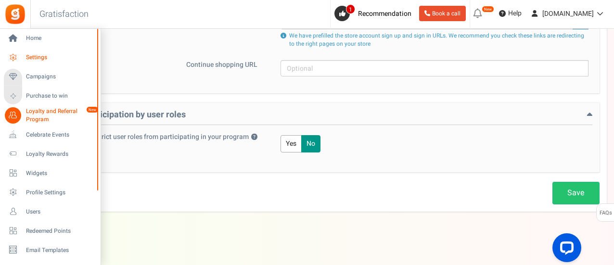
click at [43, 56] on span "Settings" at bounding box center [59, 57] width 67 height 8
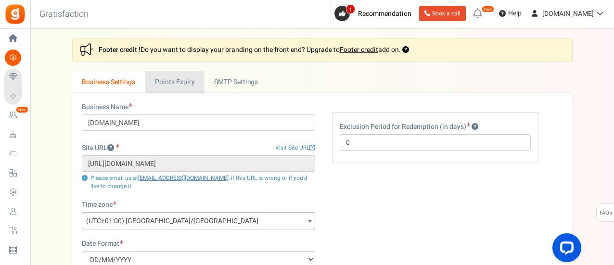
click at [182, 90] on link "Points Expiry" at bounding box center [174, 82] width 59 height 22
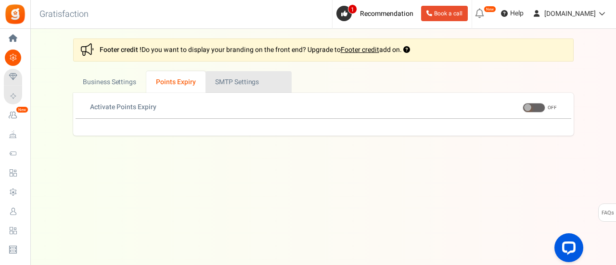
click at [234, 83] on link "Active SMTP Settings" at bounding box center [248, 82] width 86 height 22
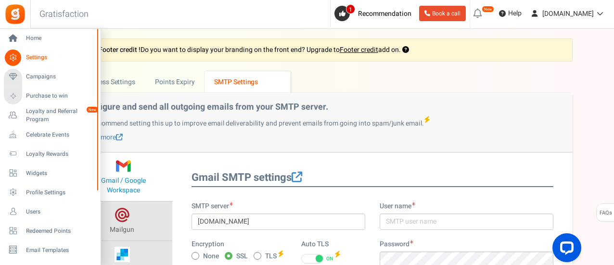
click at [54, 87] on li "Purchase to win" at bounding box center [50, 96] width 100 height 19
click at [55, 95] on span "Purchase to win" at bounding box center [59, 96] width 67 height 8
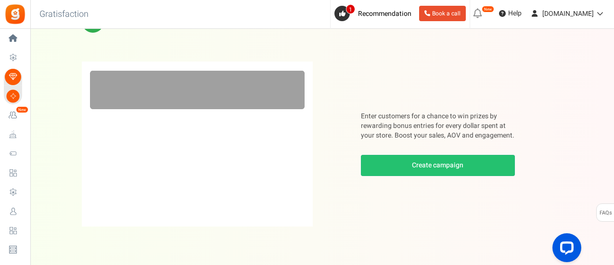
scroll to position [76, 0]
